Goal: Task Accomplishment & Management: Complete application form

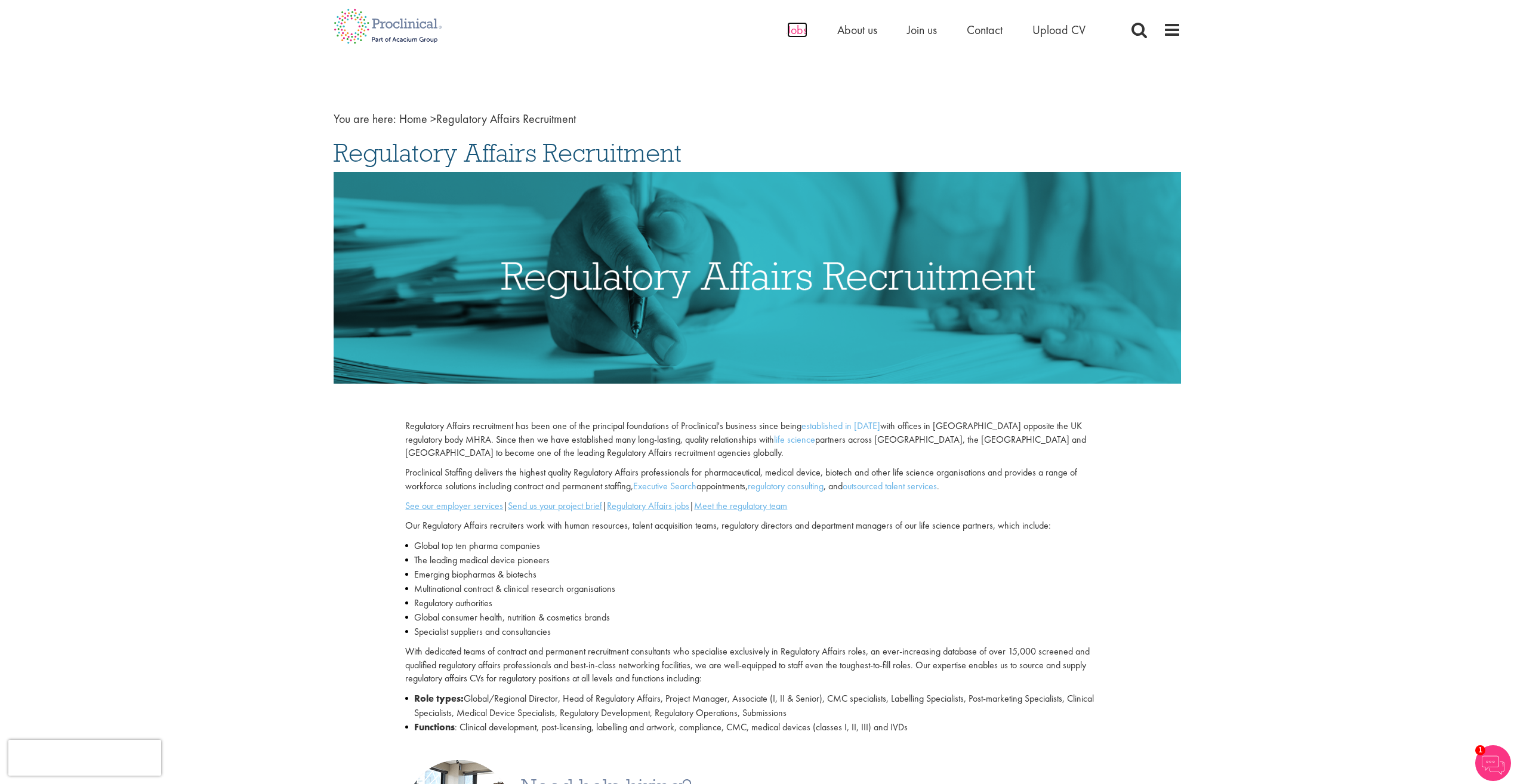
click at [795, 28] on span "Jobs" at bounding box center [798, 30] width 21 height 15
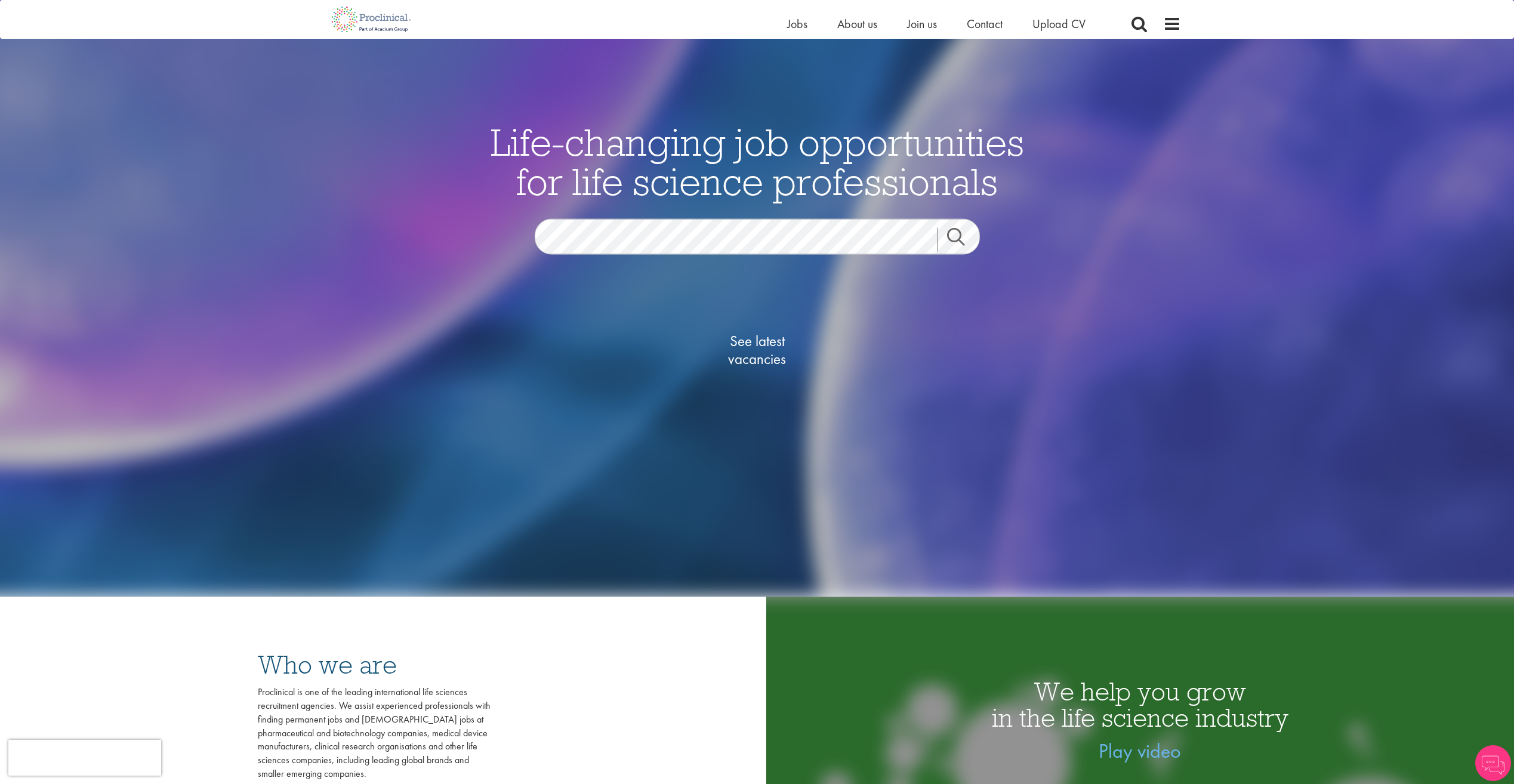
scroll to position [179, 0]
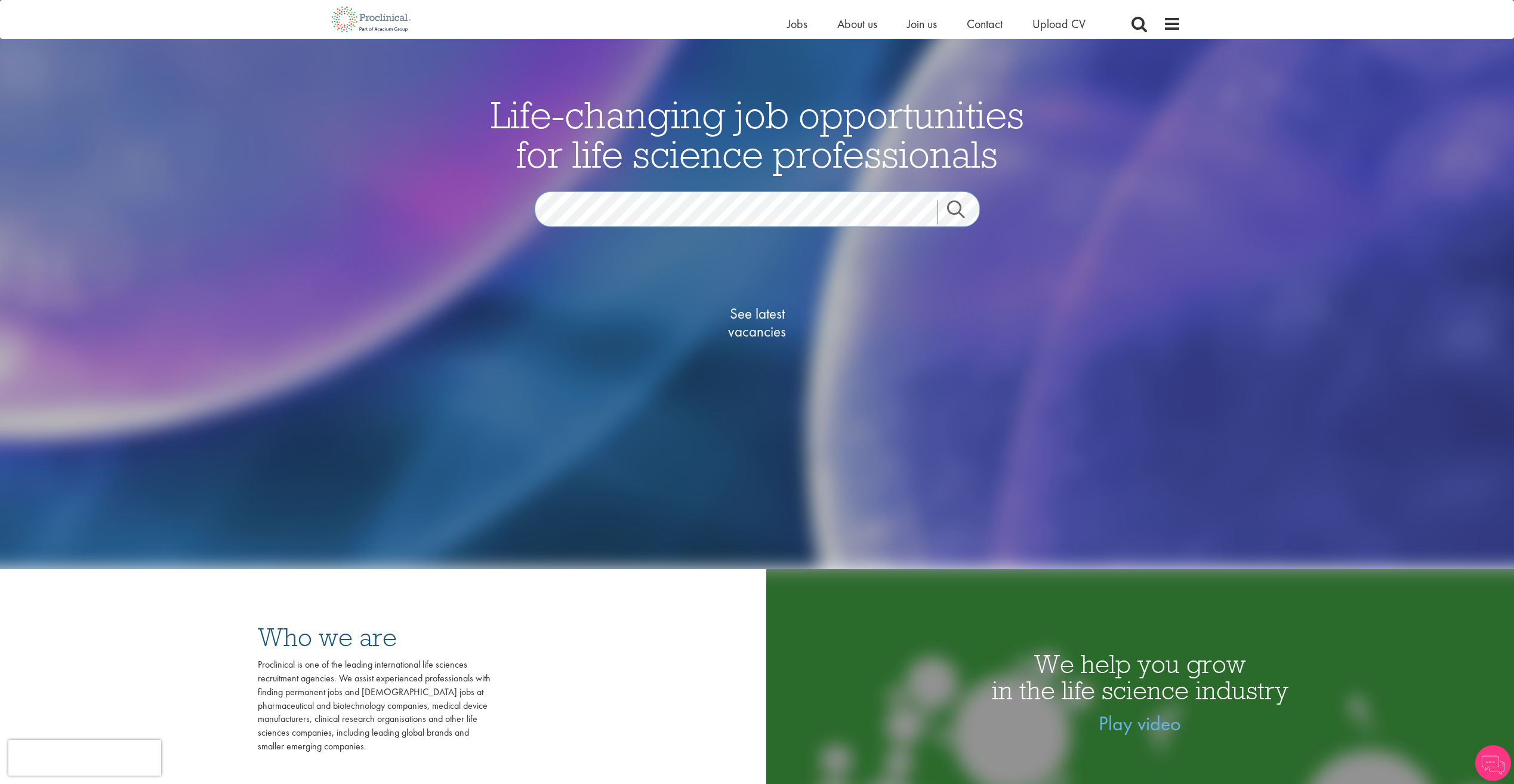
scroll to position [179, 0]
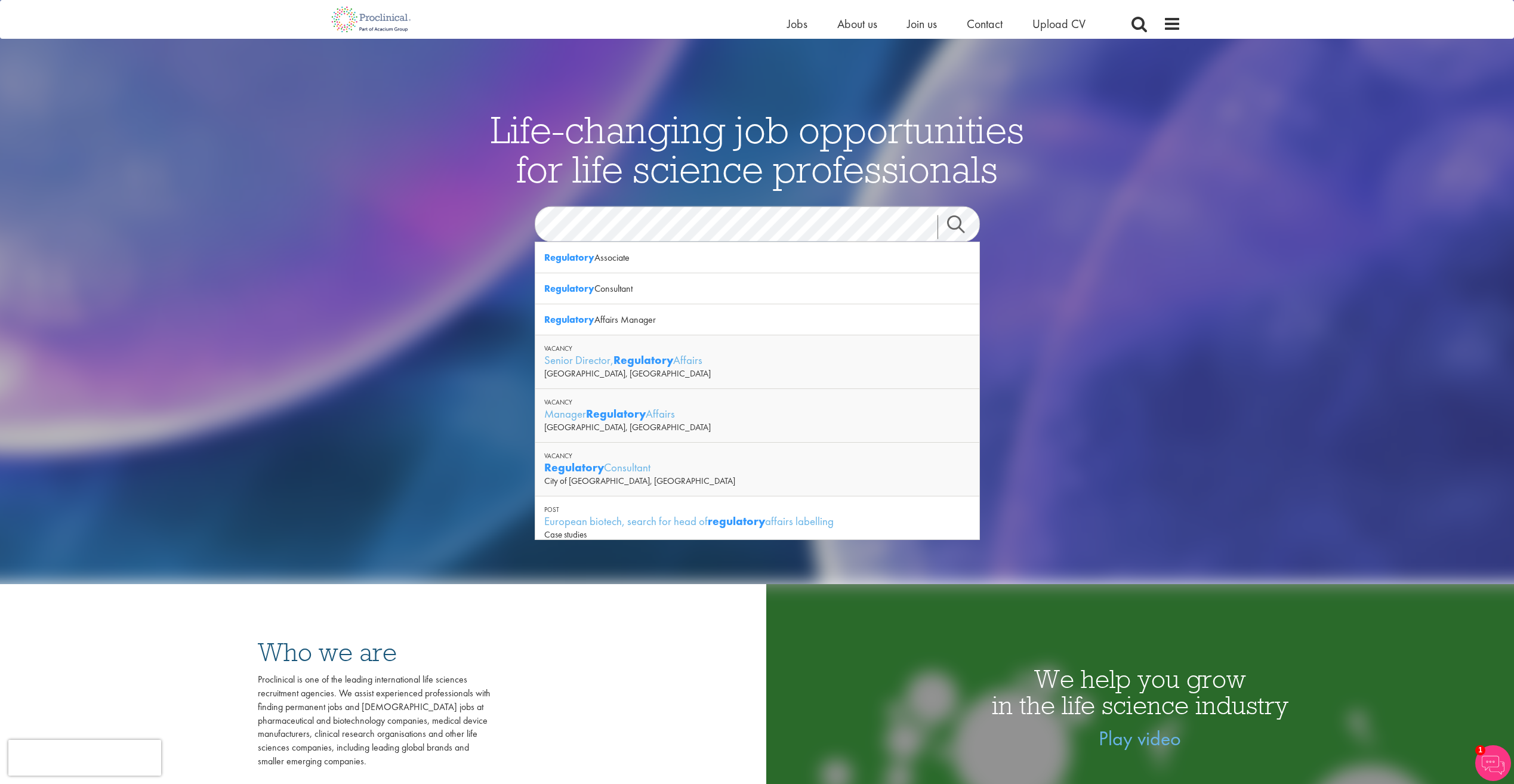
click at [951, 225] on link "Search" at bounding box center [964, 226] width 52 height 24
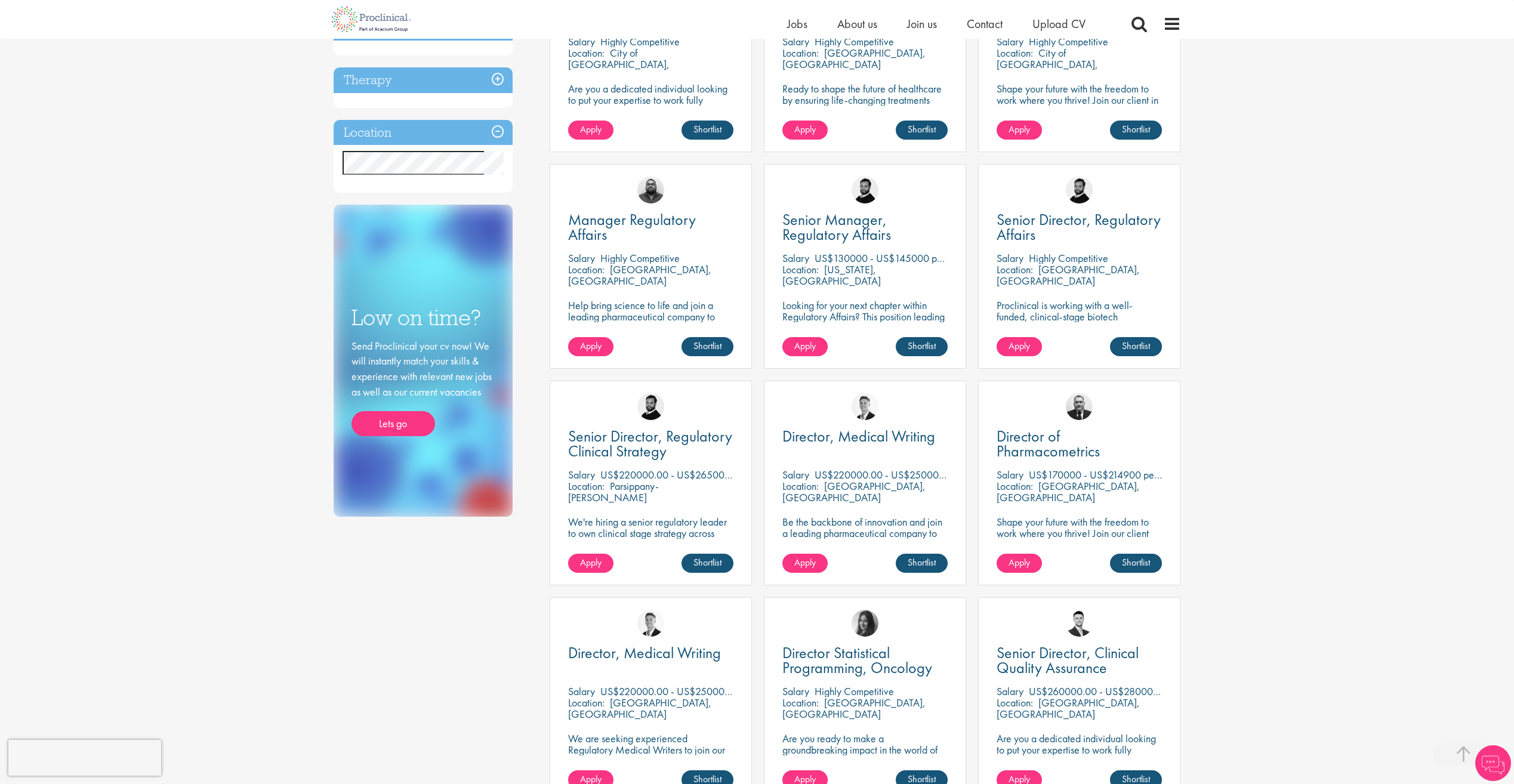
scroll to position [477, 0]
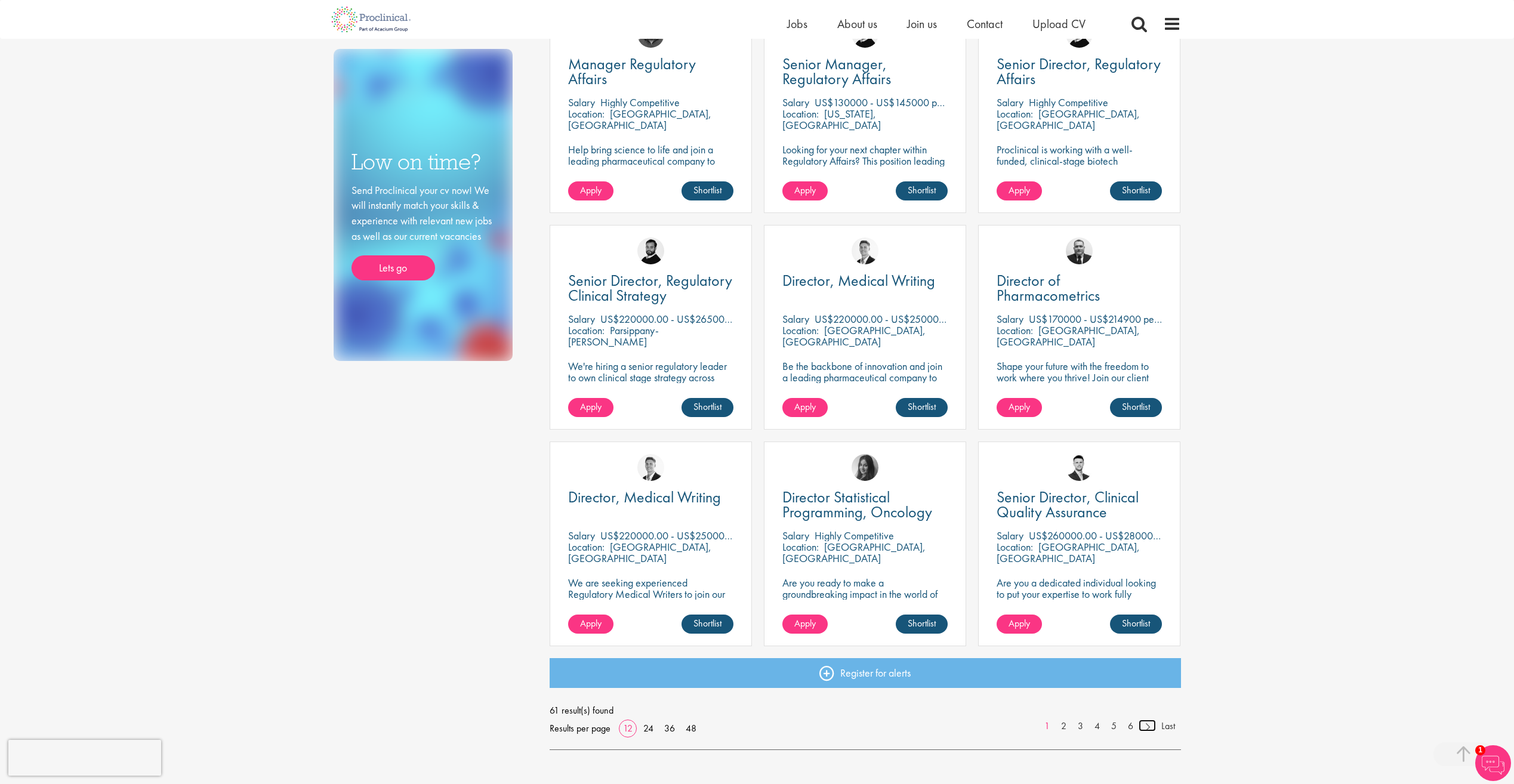
click at [1147, 731] on link at bounding box center [1147, 725] width 17 height 12
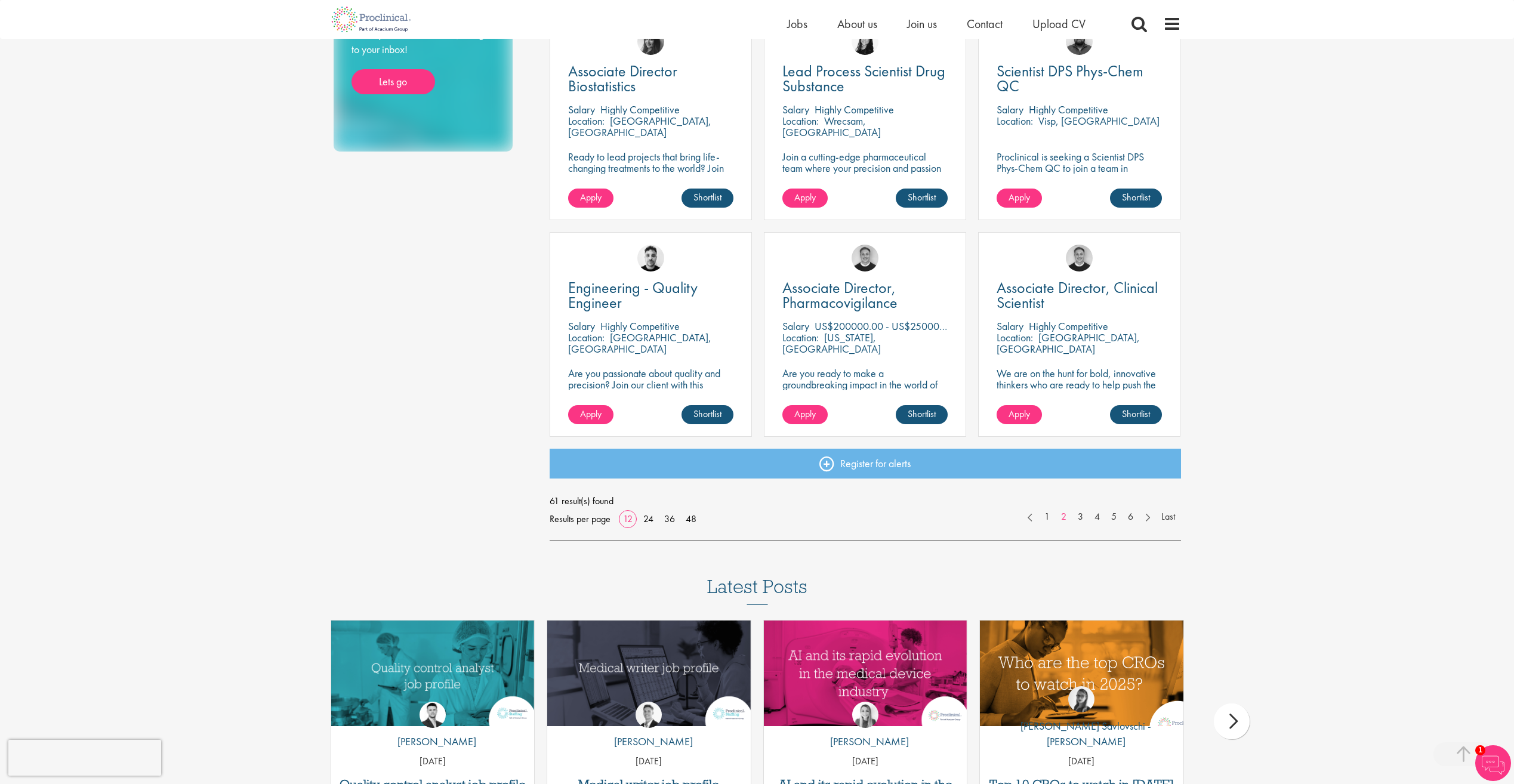
scroll to position [716, 0]
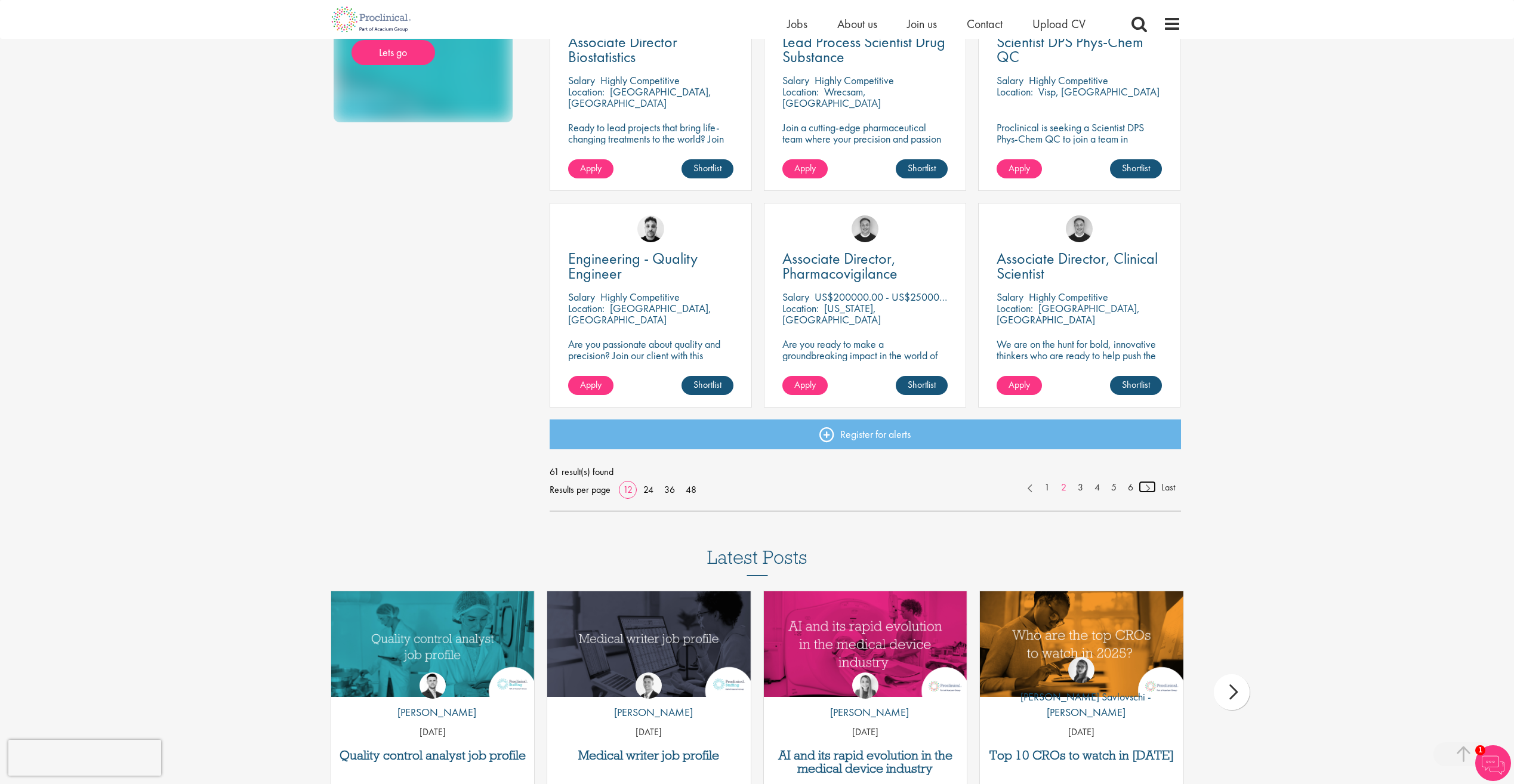
click at [1146, 485] on link at bounding box center [1147, 487] width 17 height 12
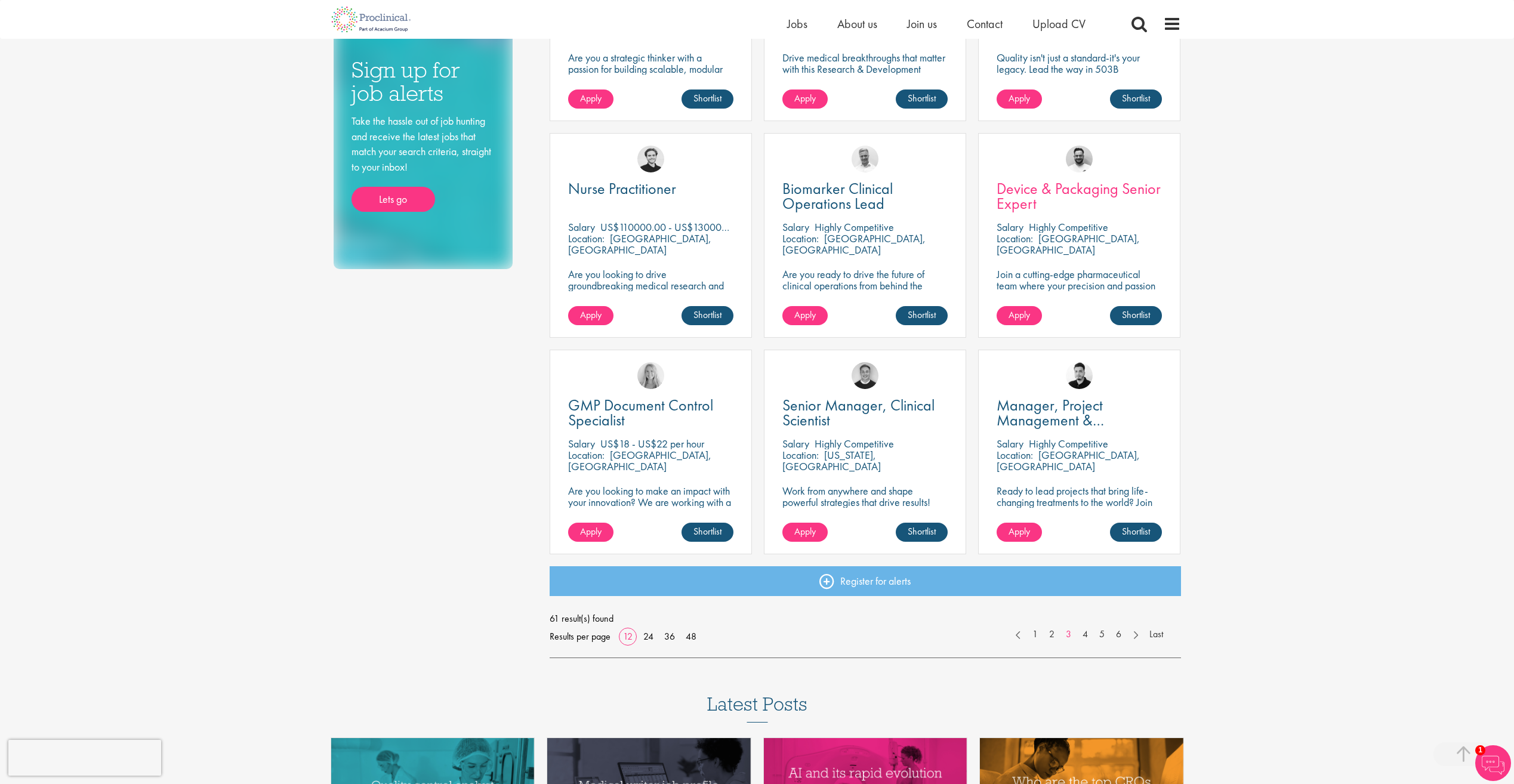
scroll to position [597, 0]
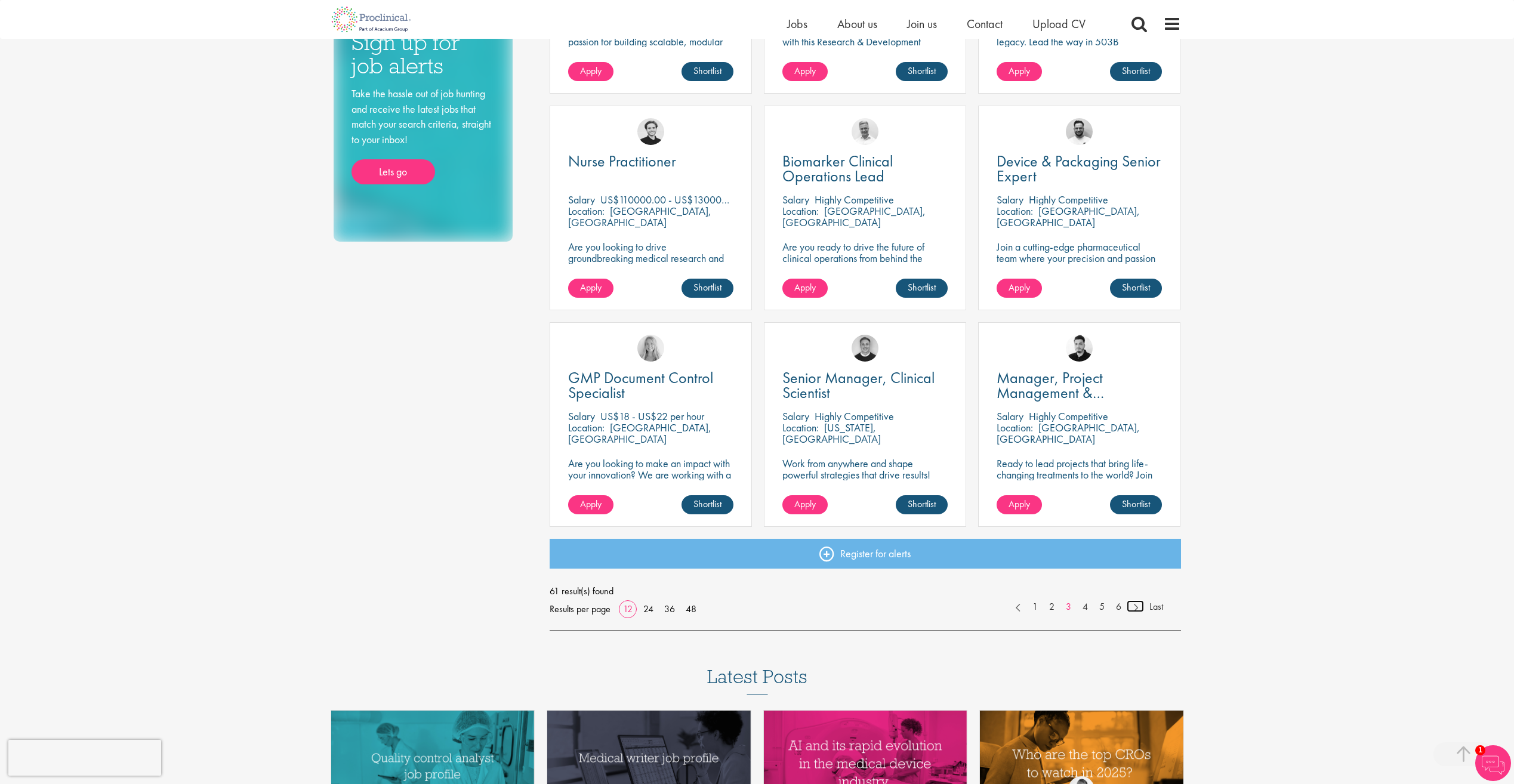
click at [1131, 608] on link at bounding box center [1135, 606] width 17 height 12
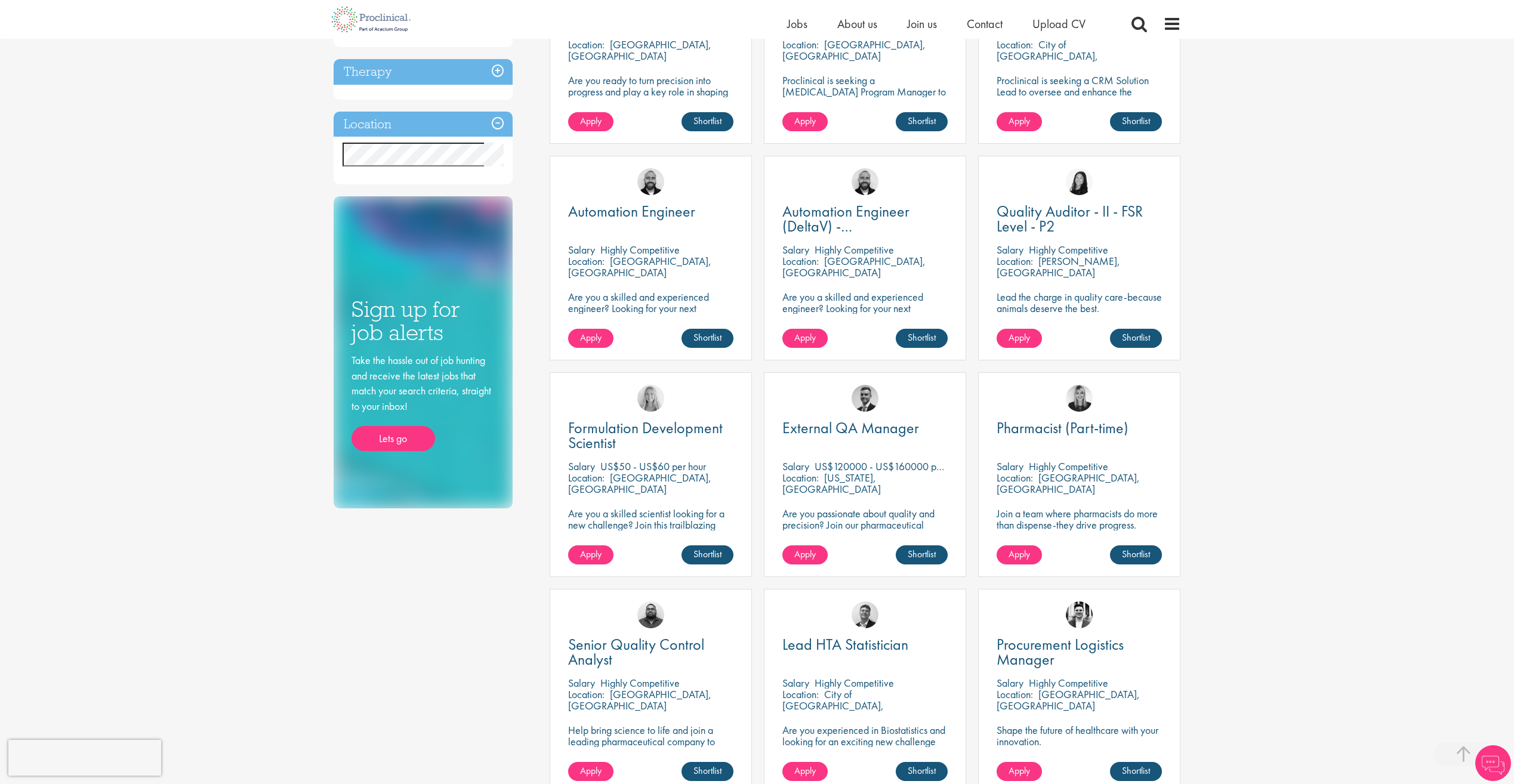
scroll to position [537, 0]
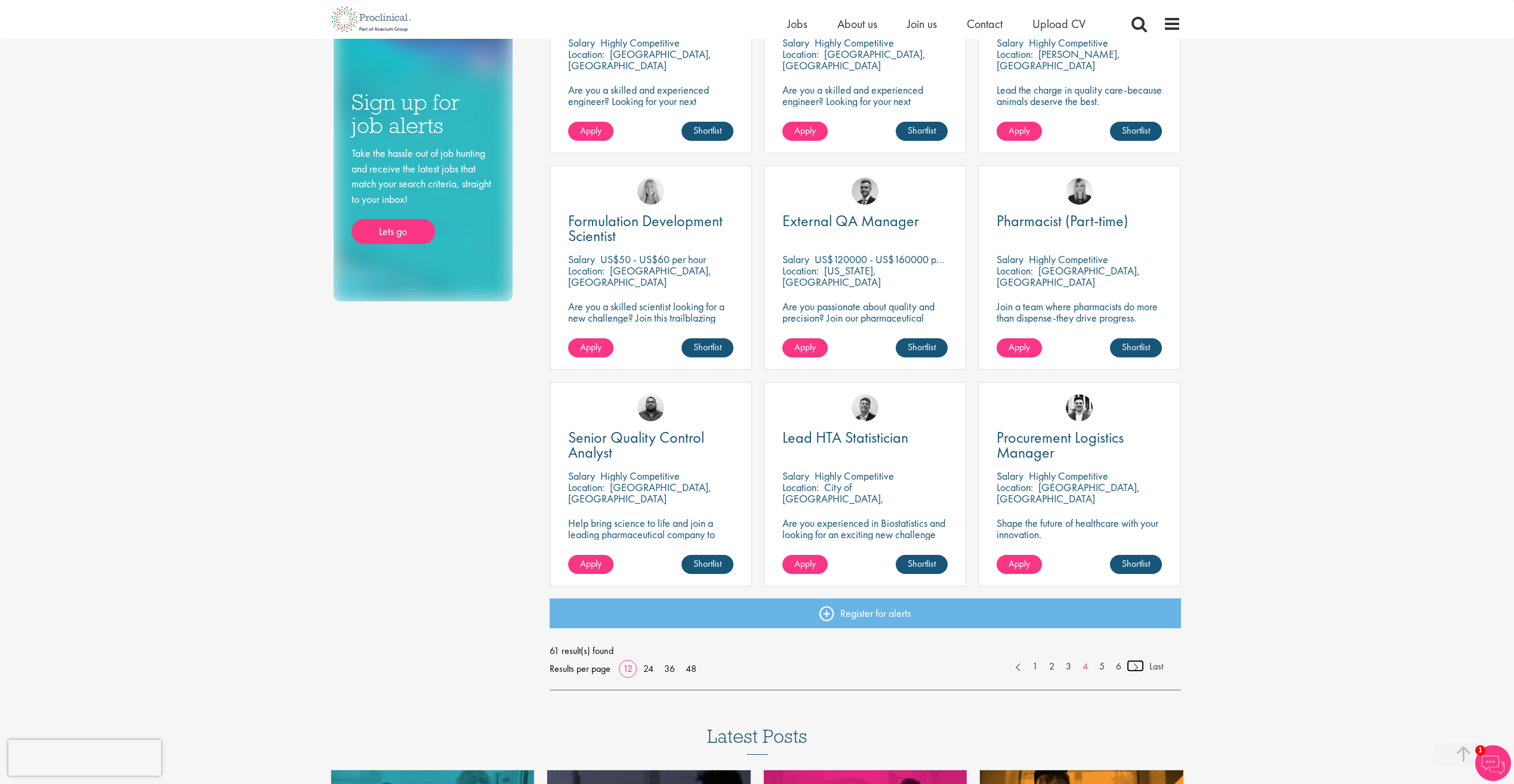
click at [1132, 666] on link at bounding box center [1135, 666] width 17 height 12
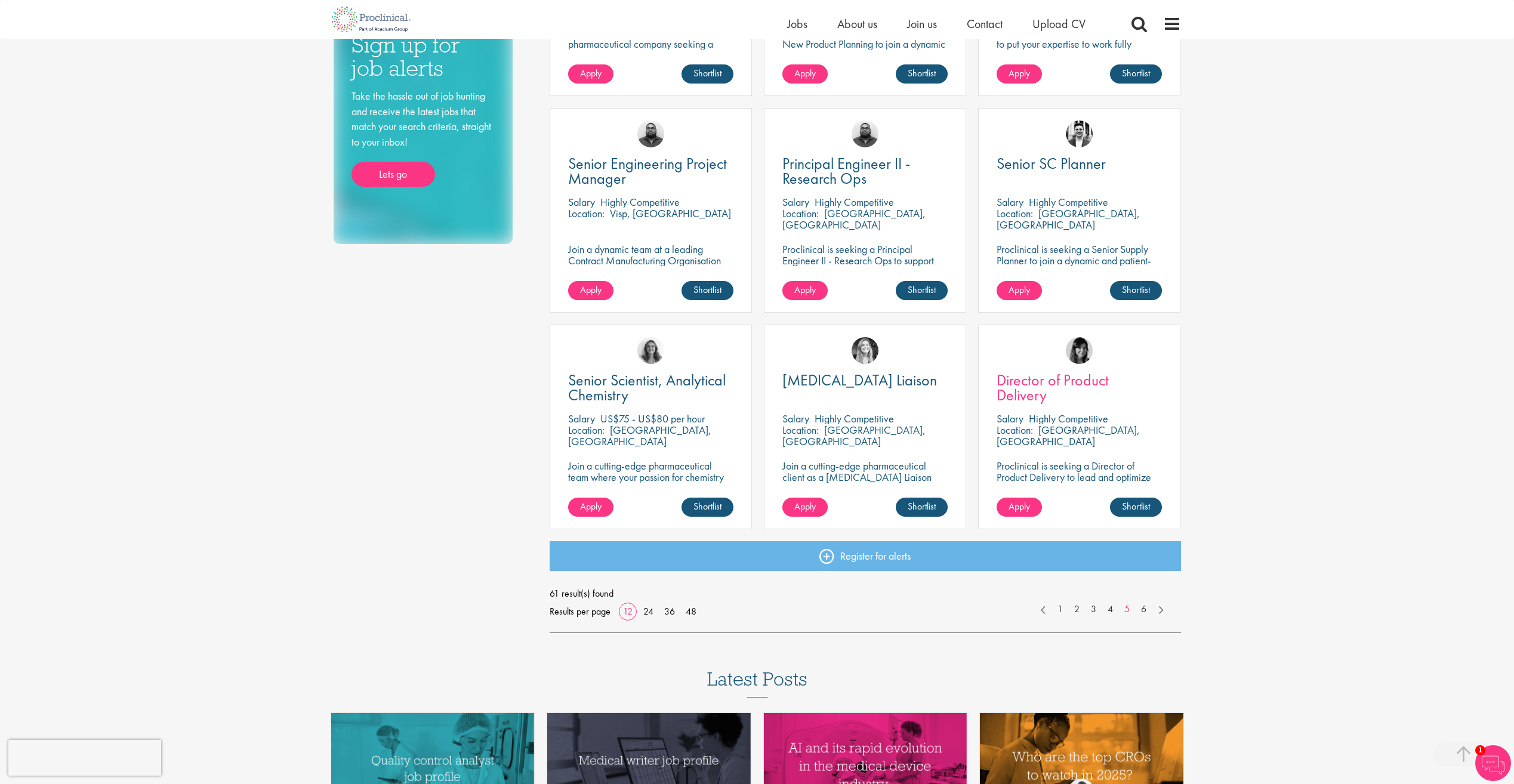
scroll to position [597, 0]
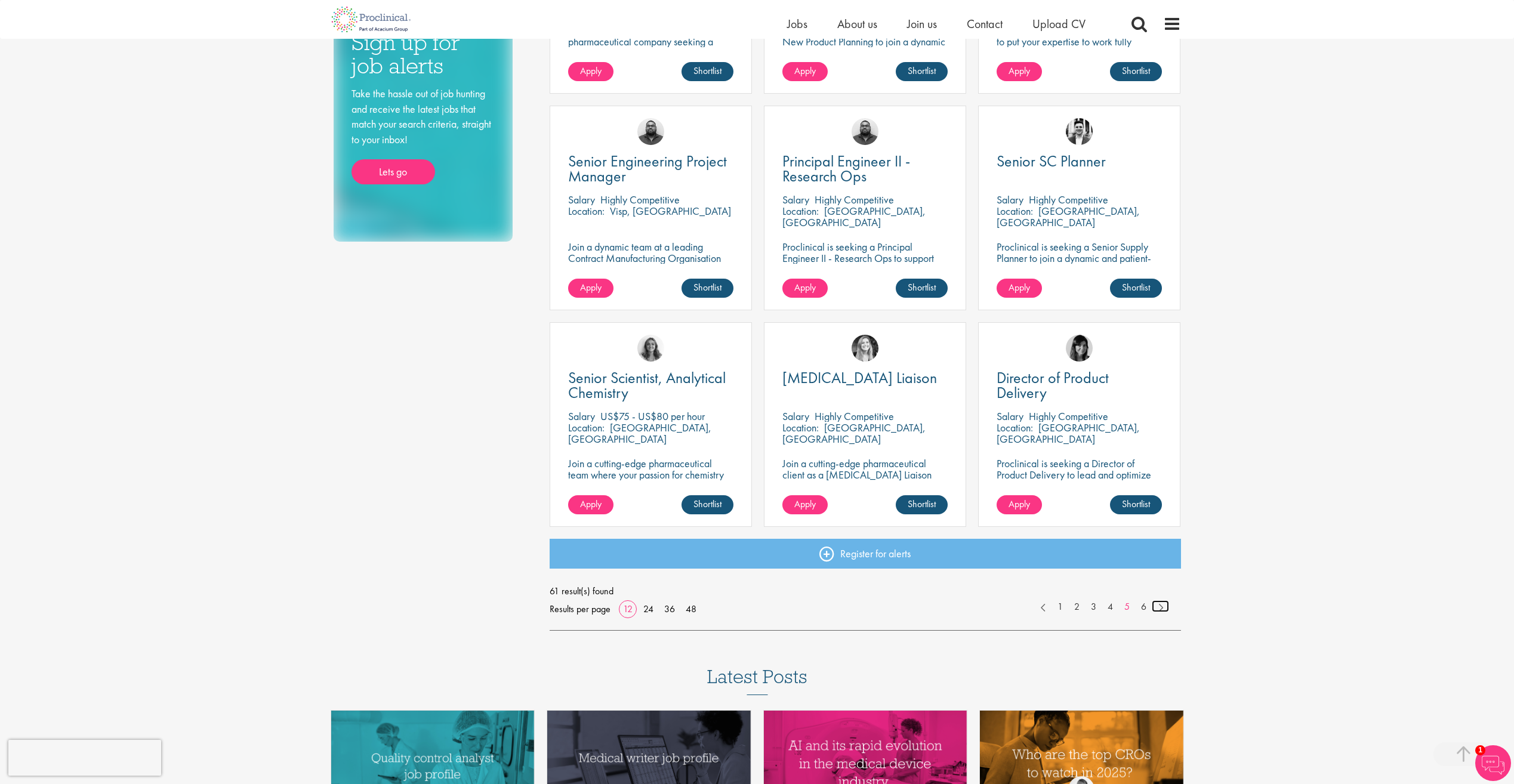
click at [1163, 607] on link at bounding box center [1160, 606] width 17 height 12
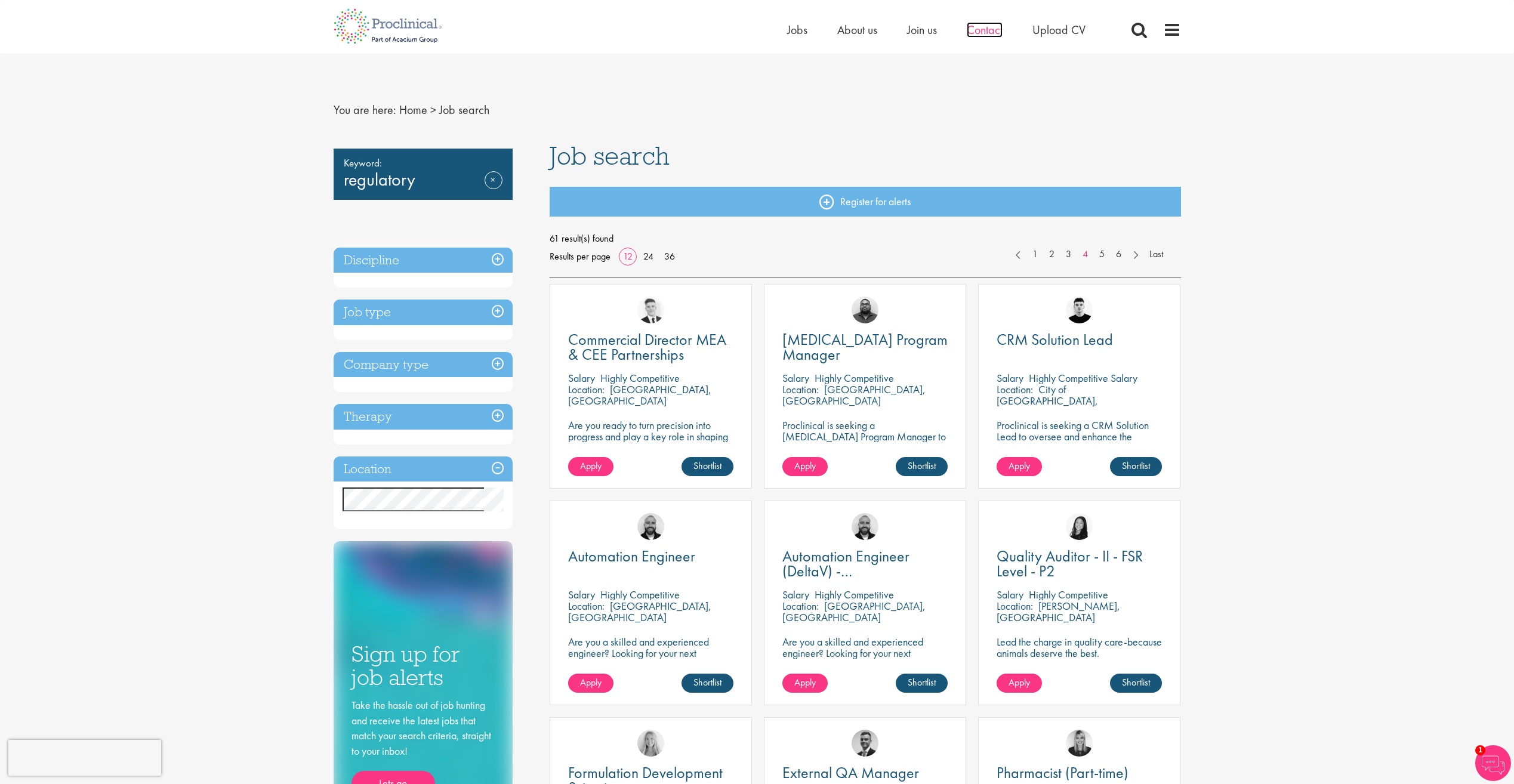
click at [988, 30] on span "Contact" at bounding box center [984, 30] width 36 height 15
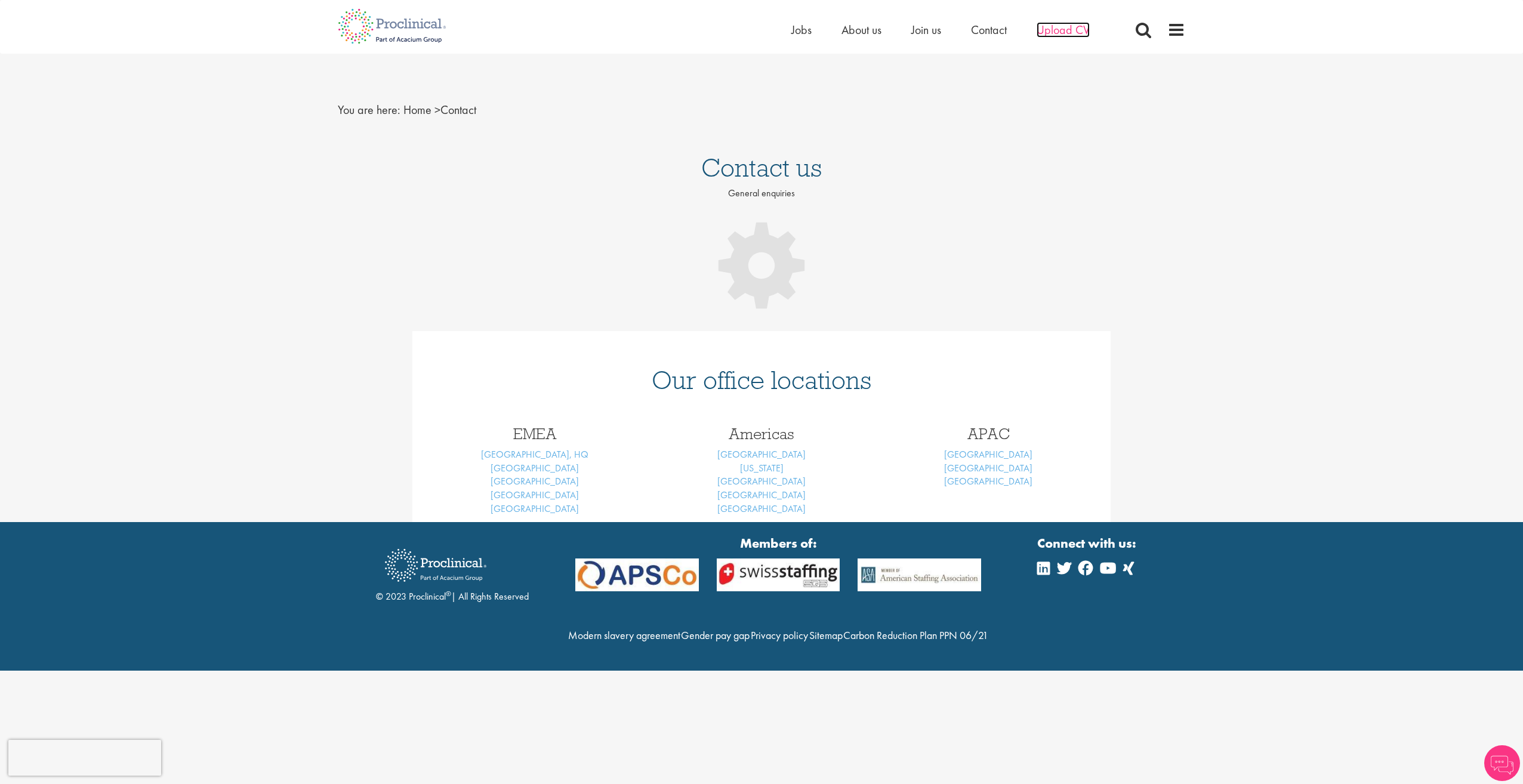
click at [1076, 32] on span "Upload CV" at bounding box center [1063, 30] width 53 height 15
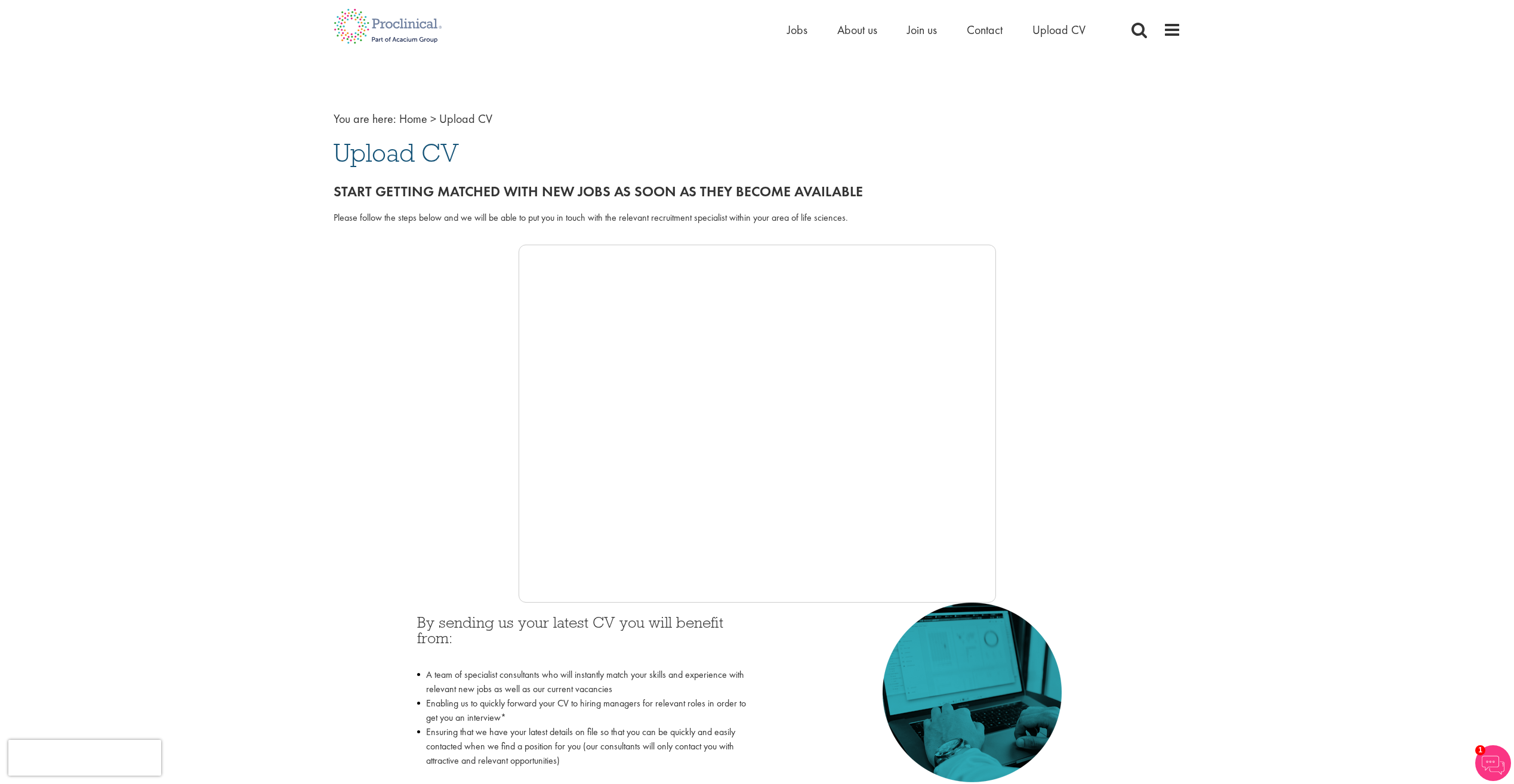
drag, startPoint x: 998, startPoint y: 393, endPoint x: 996, endPoint y: 416, distance: 23.1
click at [996, 416] on div at bounding box center [757, 423] width 848 height 358
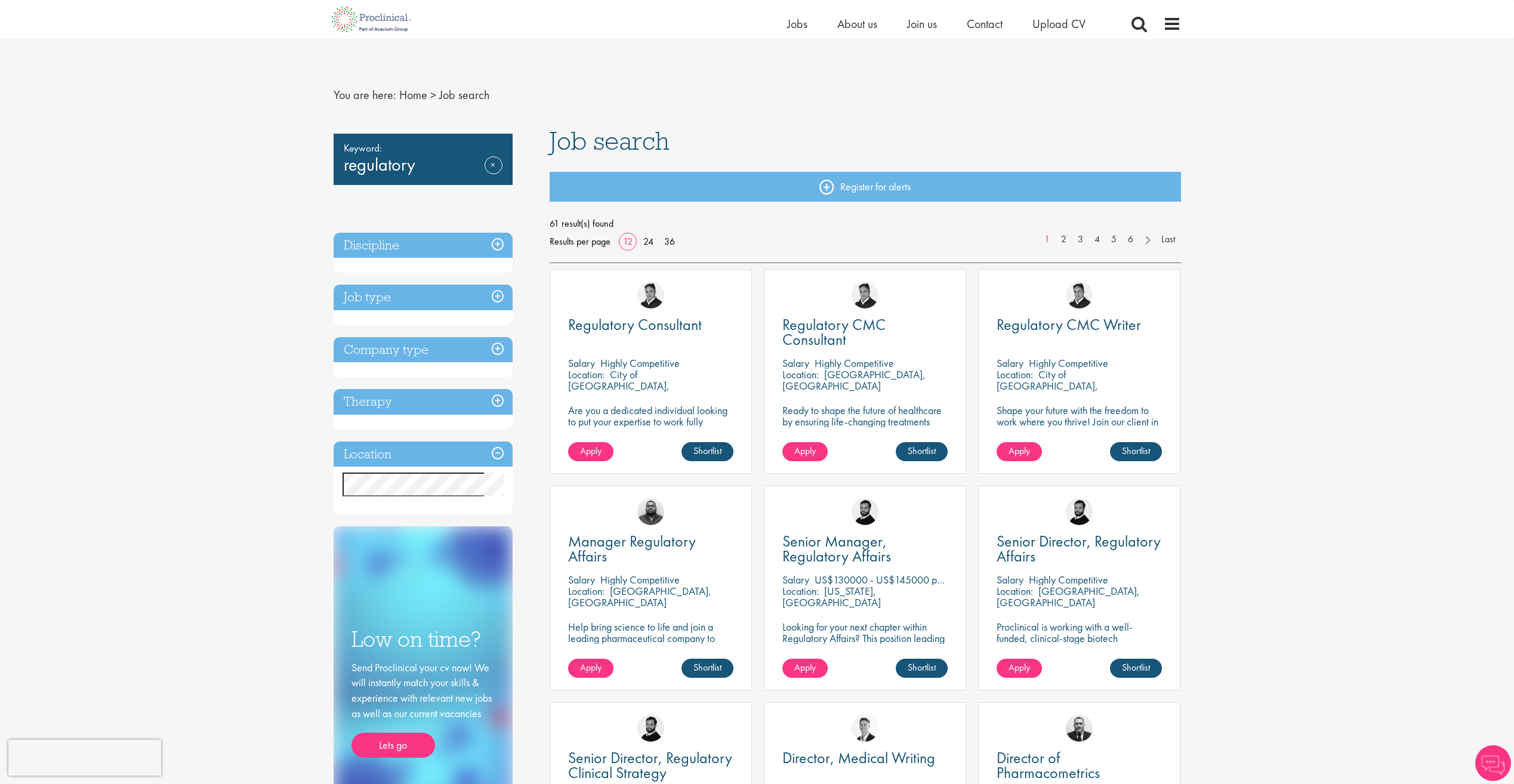
scroll to position [477, 0]
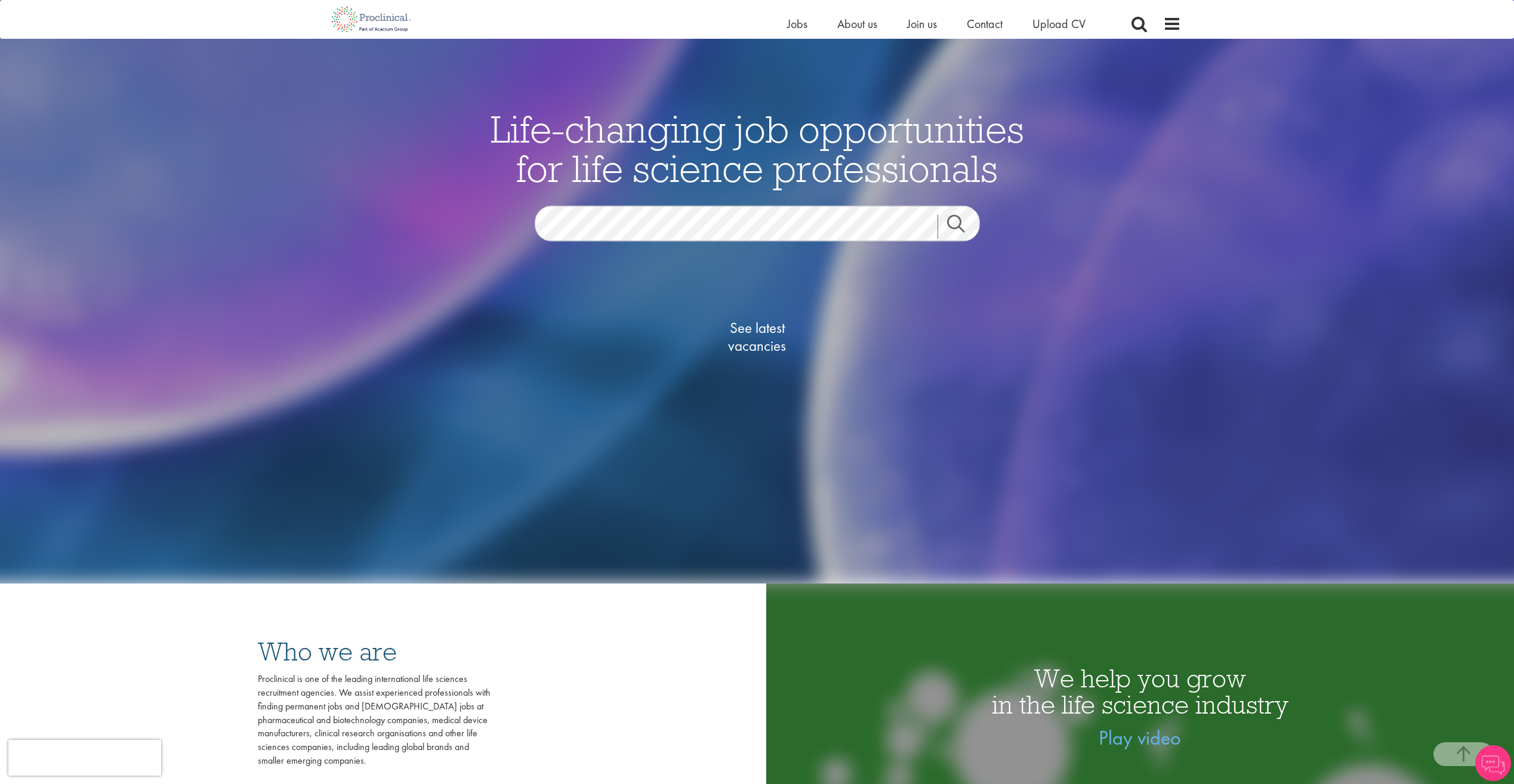
scroll to position [179, 0]
